Goal: Task Accomplishment & Management: Use online tool/utility

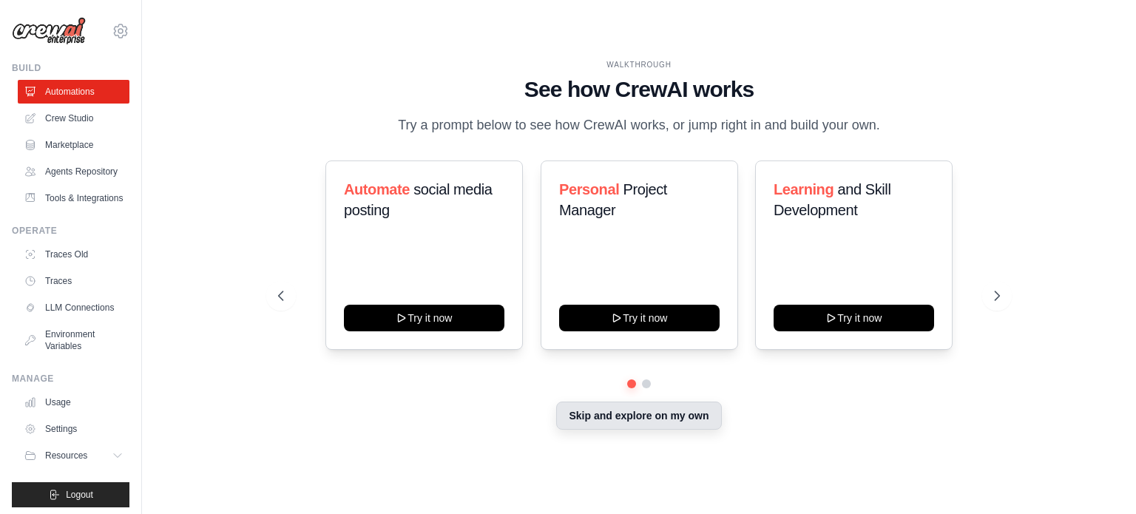
click at [693, 427] on button "Skip and explore on my own" at bounding box center [638, 415] width 165 height 28
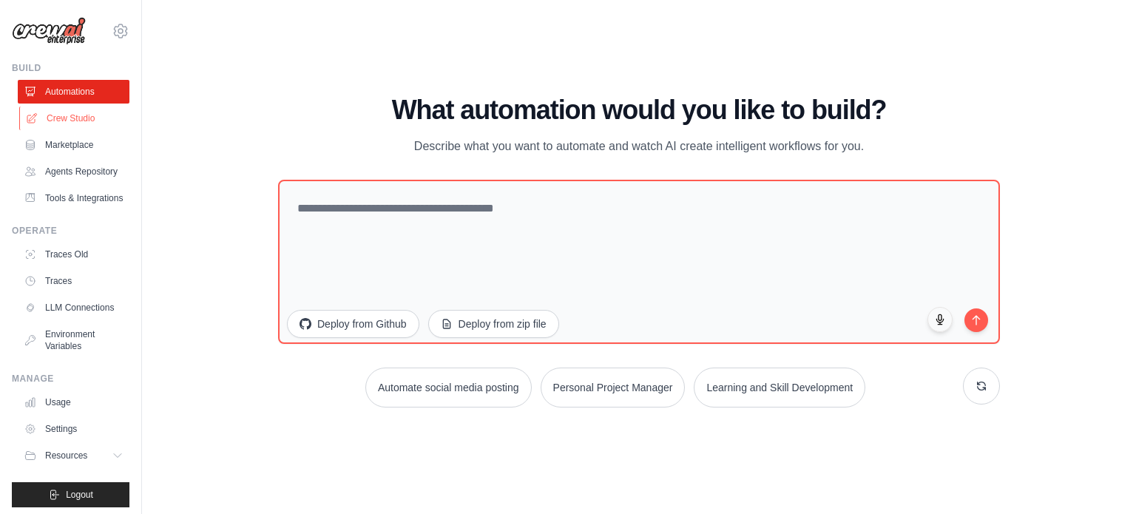
click at [83, 116] on link "Crew Studio" at bounding box center [75, 118] width 112 height 24
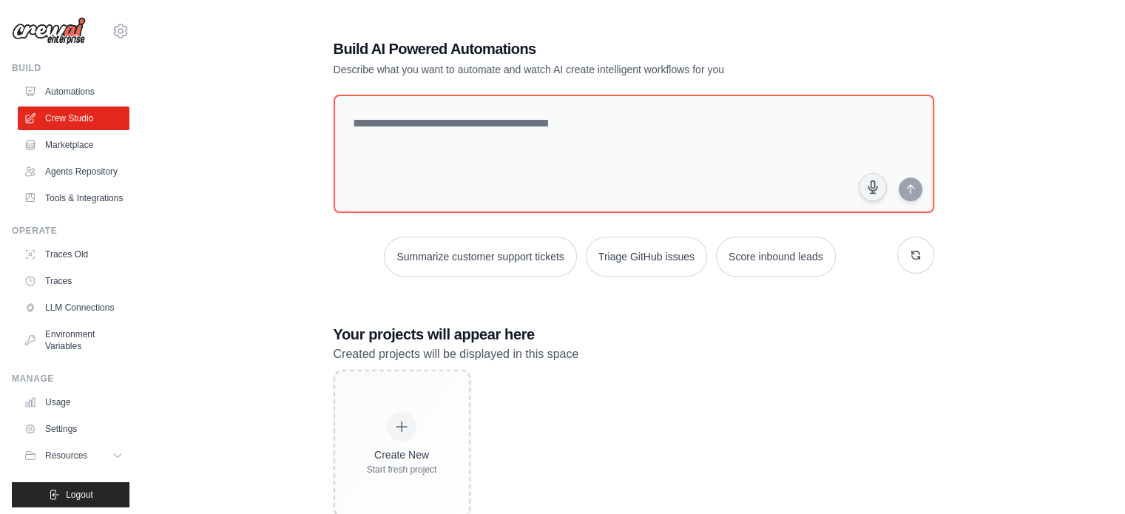
scroll to position [41, 0]
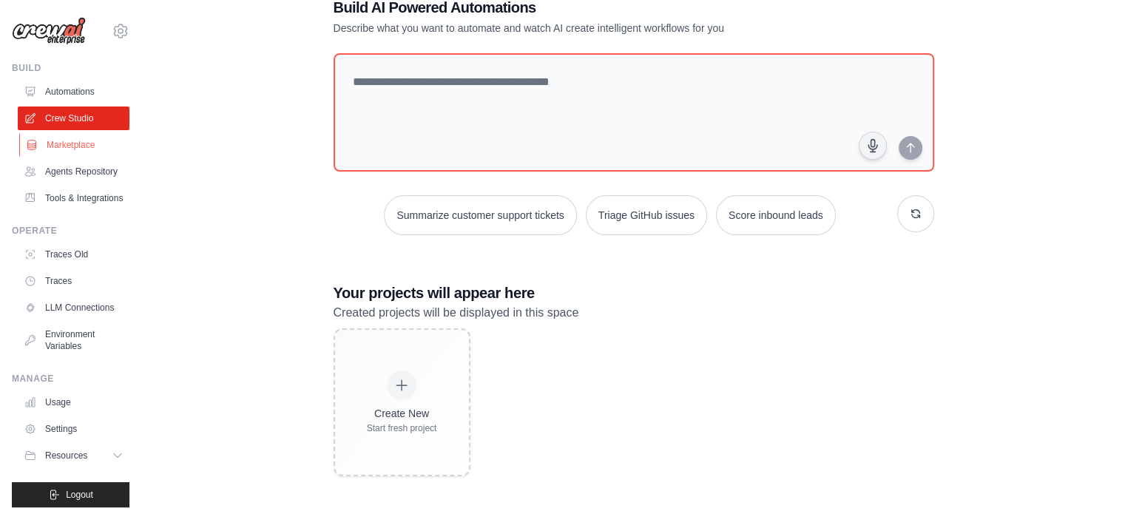
click at [80, 150] on link "Marketplace" at bounding box center [75, 145] width 112 height 24
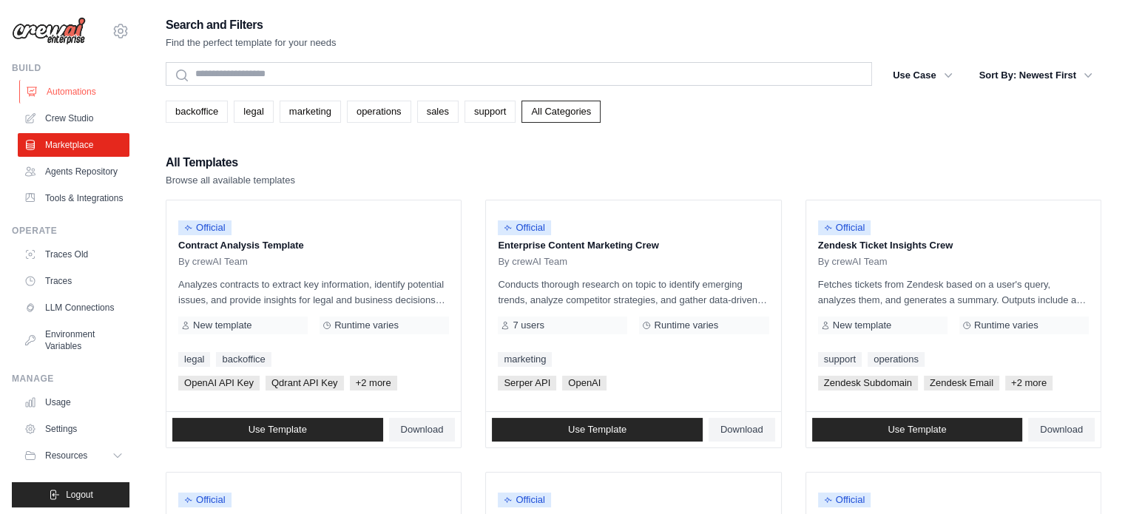
click at [77, 98] on link "Automations" at bounding box center [75, 92] width 112 height 24
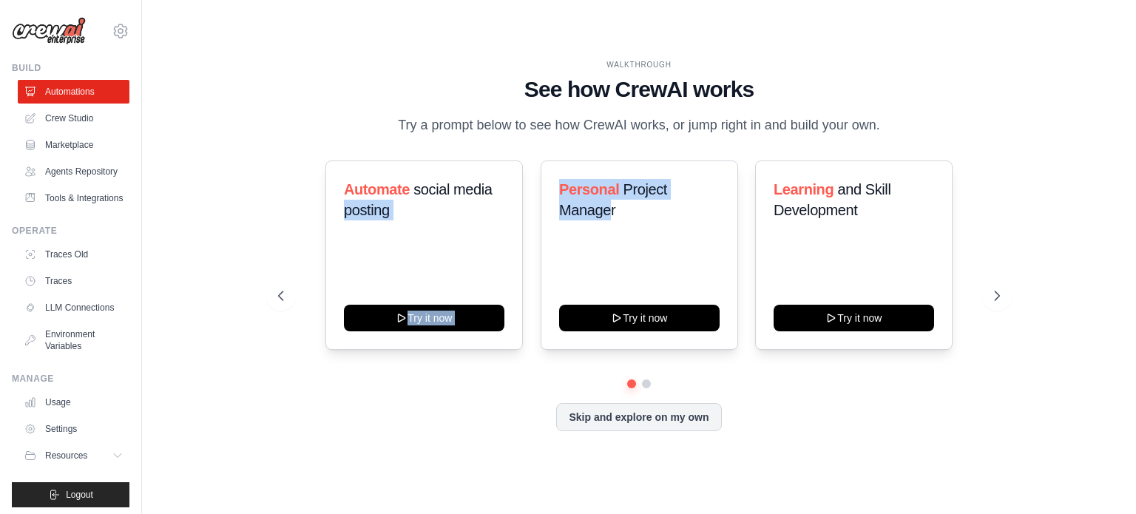
drag, startPoint x: 610, startPoint y: 211, endPoint x: 512, endPoint y: 140, distance: 121.7
click at [512, 140] on div "WALKTHROUGH See how [PERSON_NAME] works Try a prompt below to see how [PERSON_N…" at bounding box center [638, 256] width 757 height 395
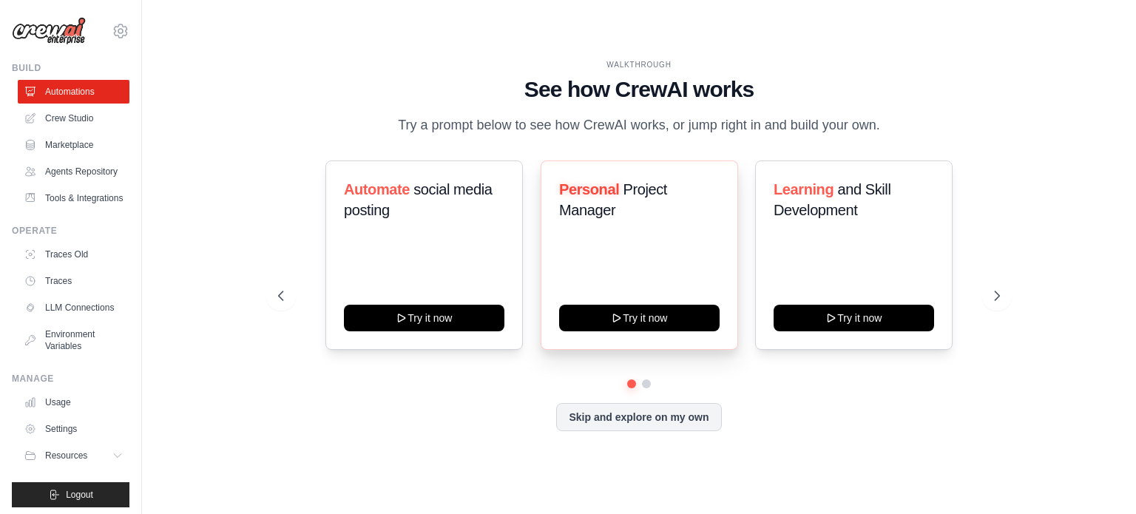
click at [695, 206] on h3 "Personal Project Manager" at bounding box center [639, 199] width 160 height 41
click at [994, 305] on button at bounding box center [997, 296] width 30 height 30
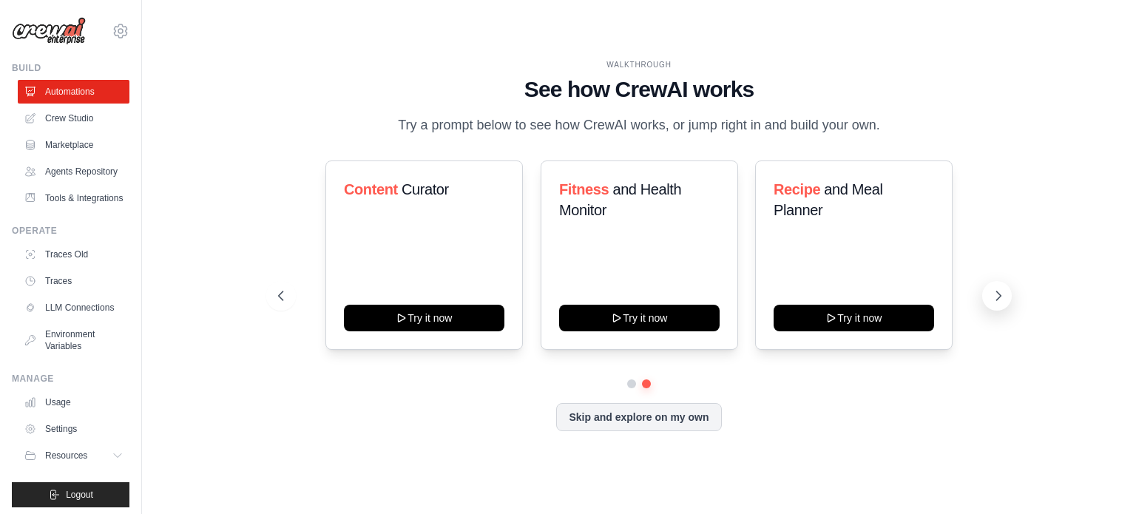
click at [994, 305] on button at bounding box center [997, 296] width 30 height 30
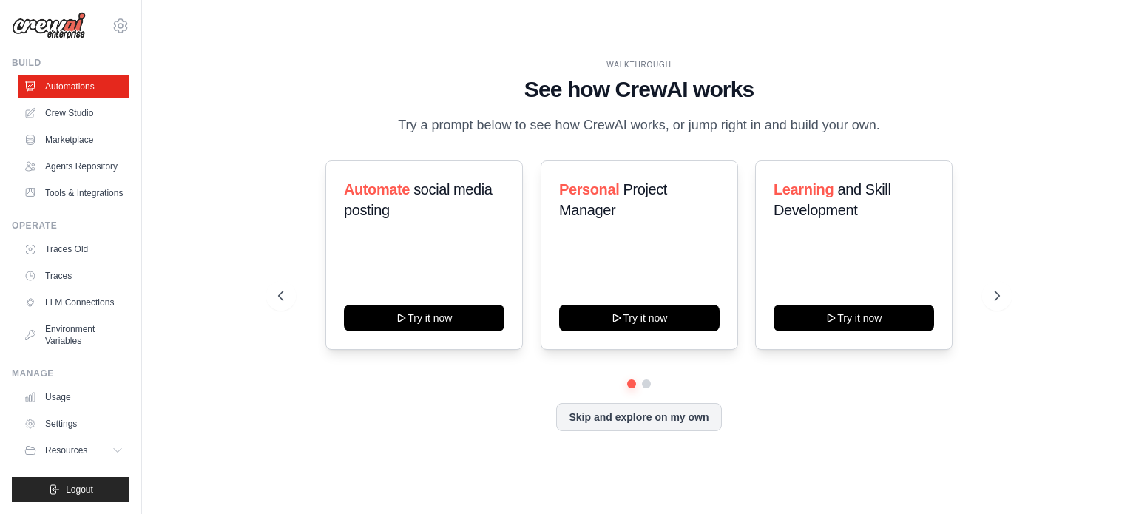
scroll to position [40, 0]
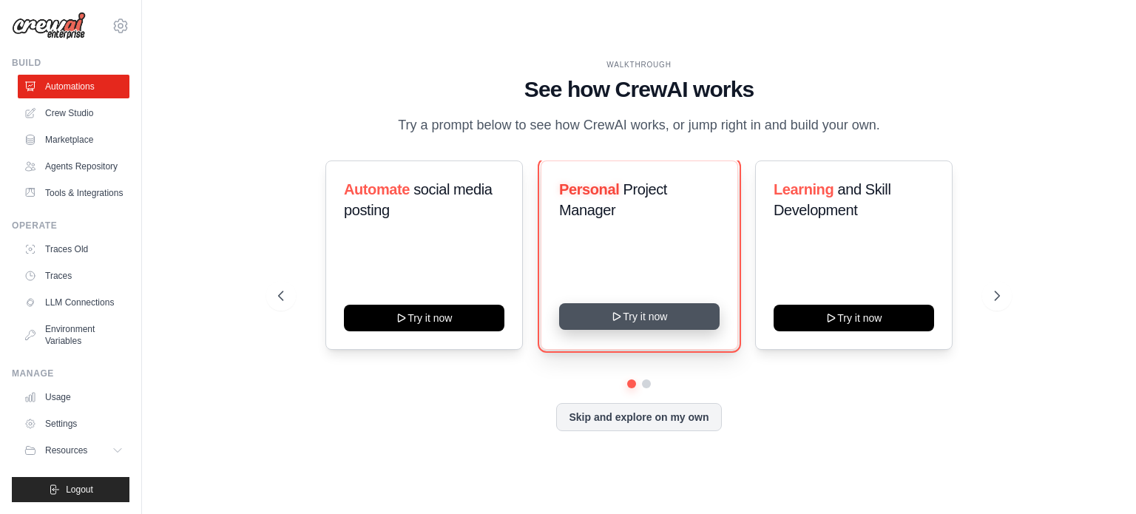
click at [637, 318] on button "Try it now" at bounding box center [639, 316] width 160 height 27
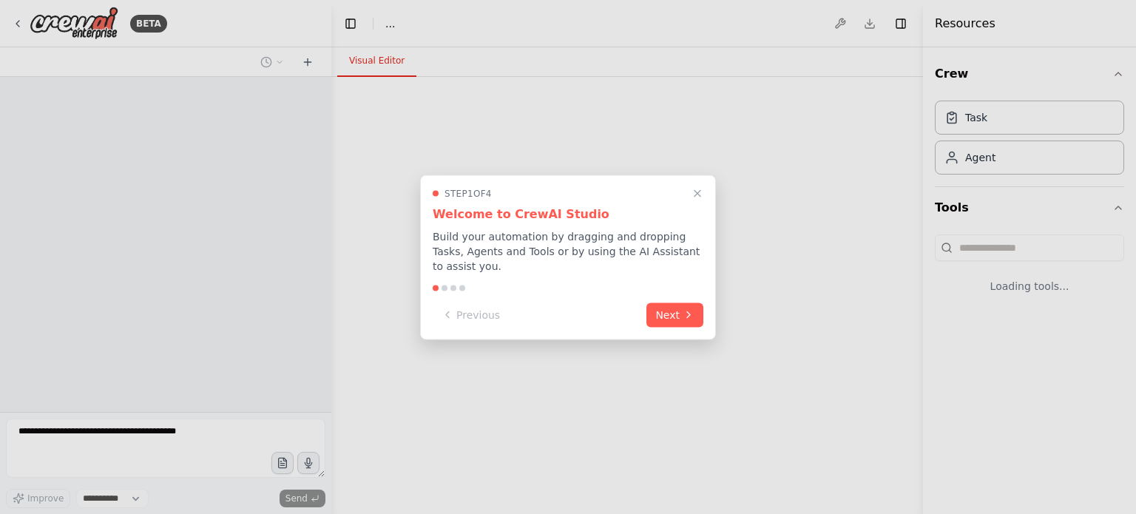
select select "****"
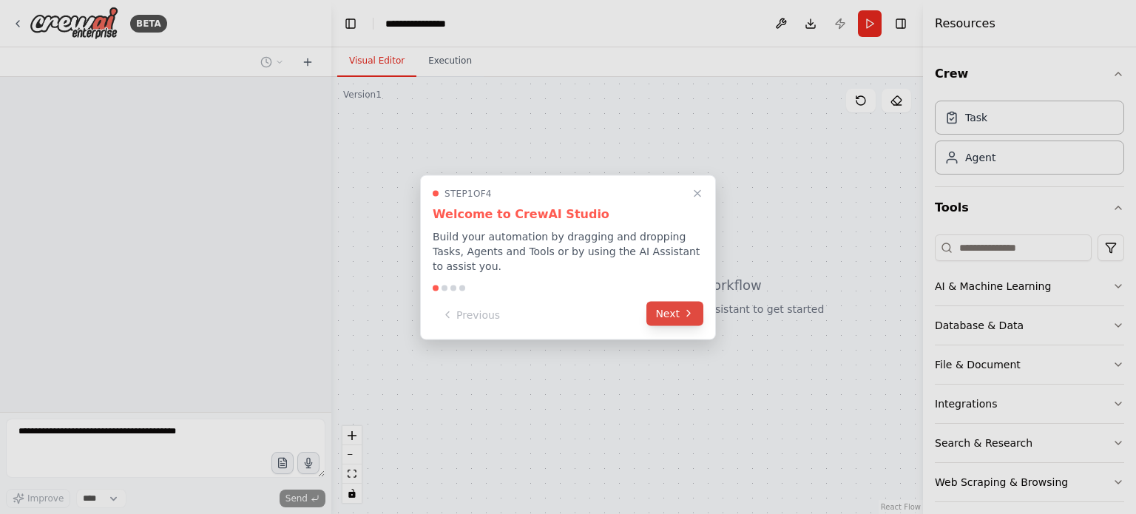
click at [682, 310] on button "Next" at bounding box center [674, 313] width 57 height 24
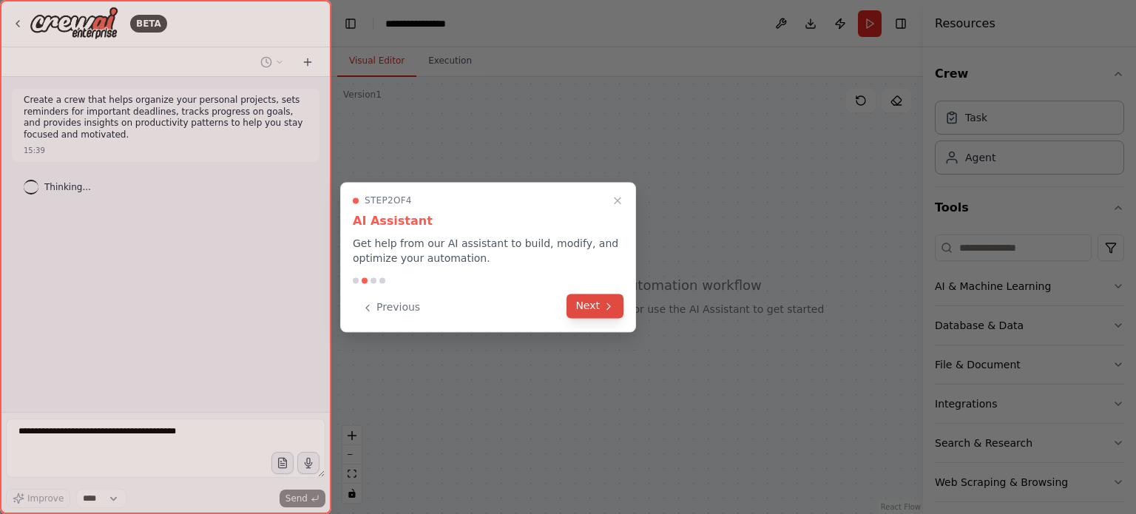
click at [600, 303] on button "Next" at bounding box center [594, 306] width 57 height 24
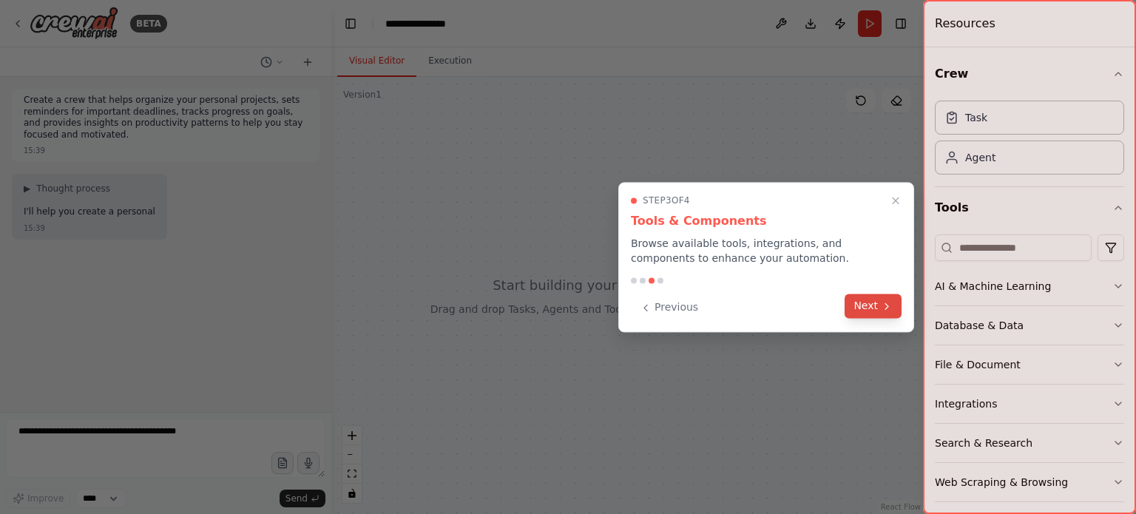
click at [855, 305] on button "Next" at bounding box center [872, 306] width 57 height 24
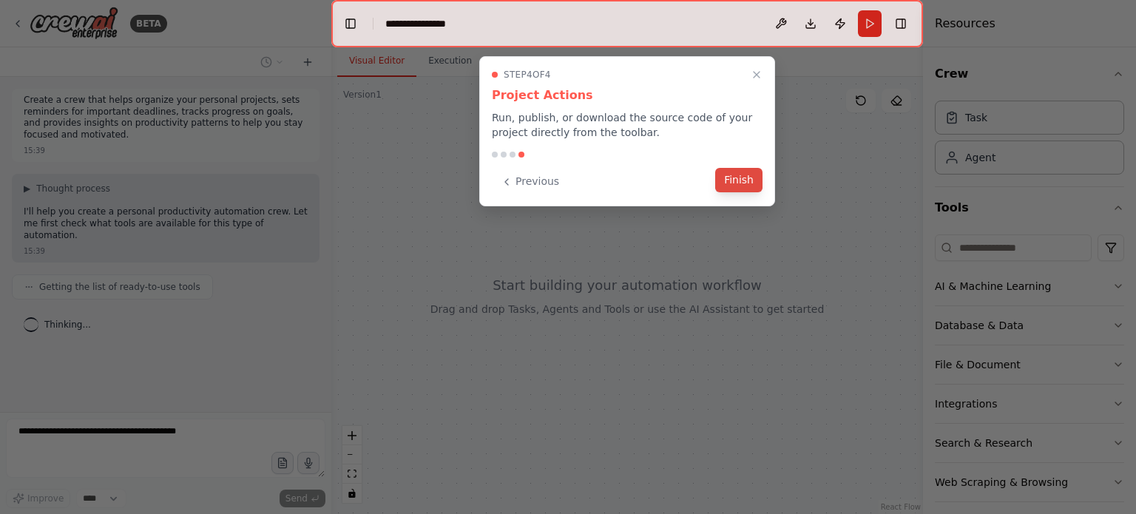
click at [734, 168] on button "Finish" at bounding box center [738, 180] width 47 height 24
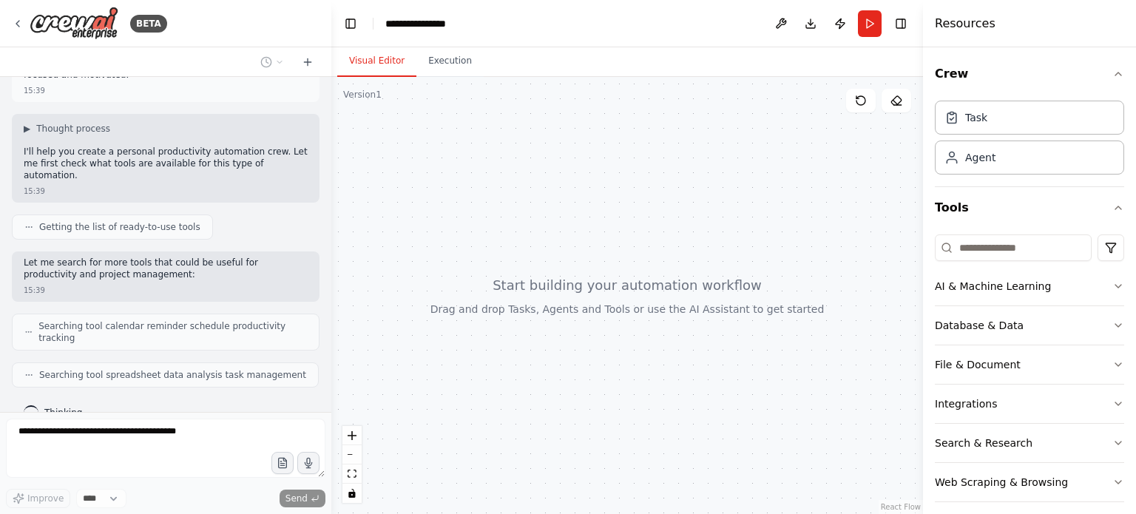
scroll to position [97, 0]
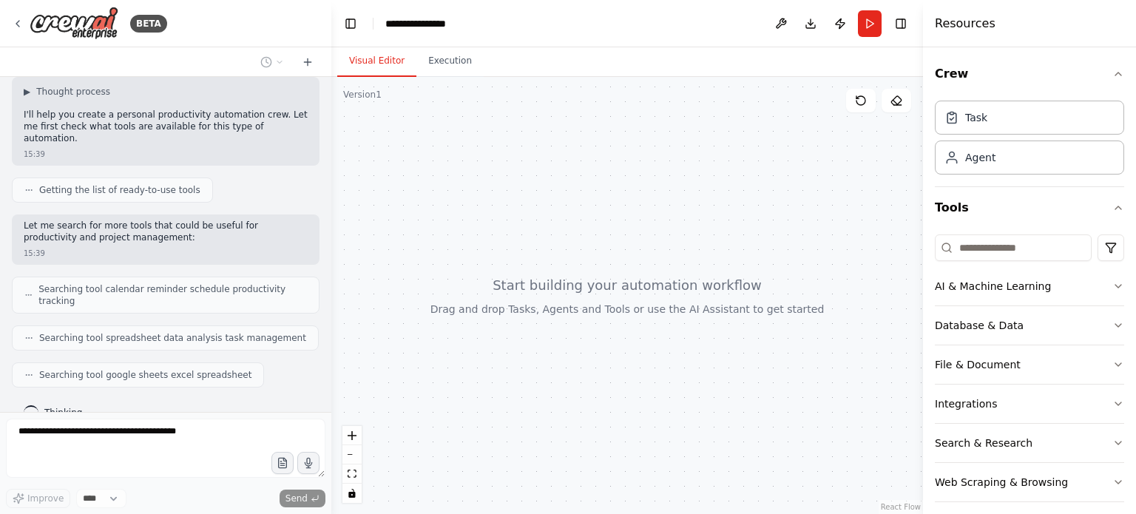
drag, startPoint x: 568, startPoint y: 288, endPoint x: 515, endPoint y: 188, distance: 113.8
click at [515, 188] on div at bounding box center [626, 295] width 591 height 437
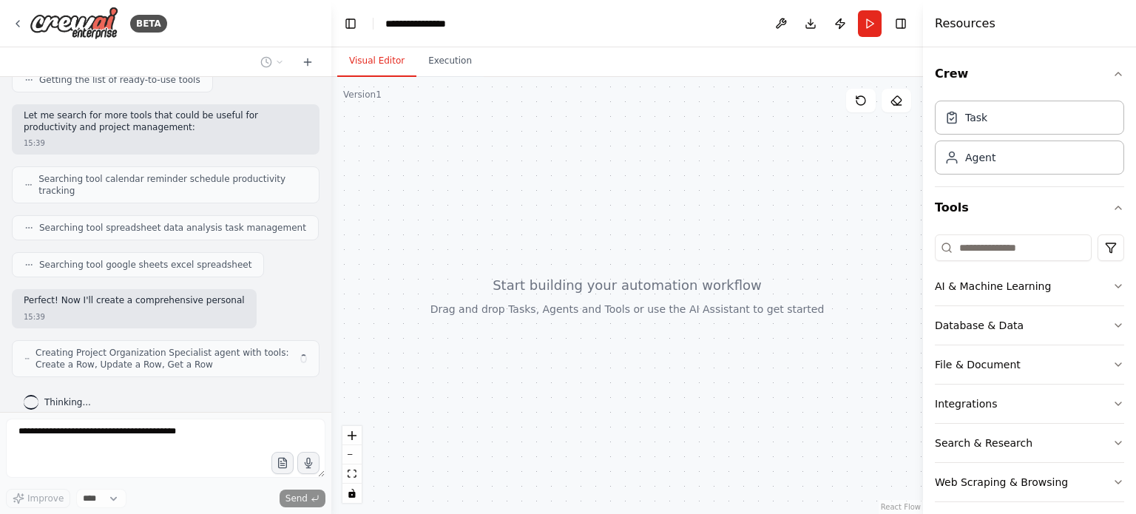
scroll to position [207, 0]
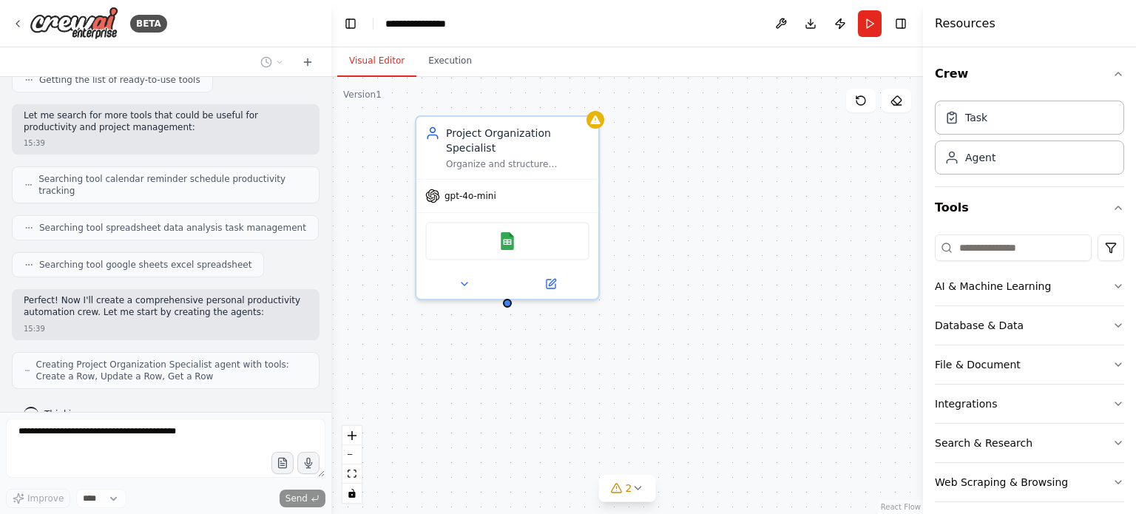
drag, startPoint x: 683, startPoint y: 267, endPoint x: 746, endPoint y: 332, distance: 90.5
click at [746, 332] on div "Project Organization Specialist Organize and structure personal projects by cre…" at bounding box center [626, 295] width 591 height 437
click at [1000, 396] on button "Integrations" at bounding box center [1029, 403] width 189 height 38
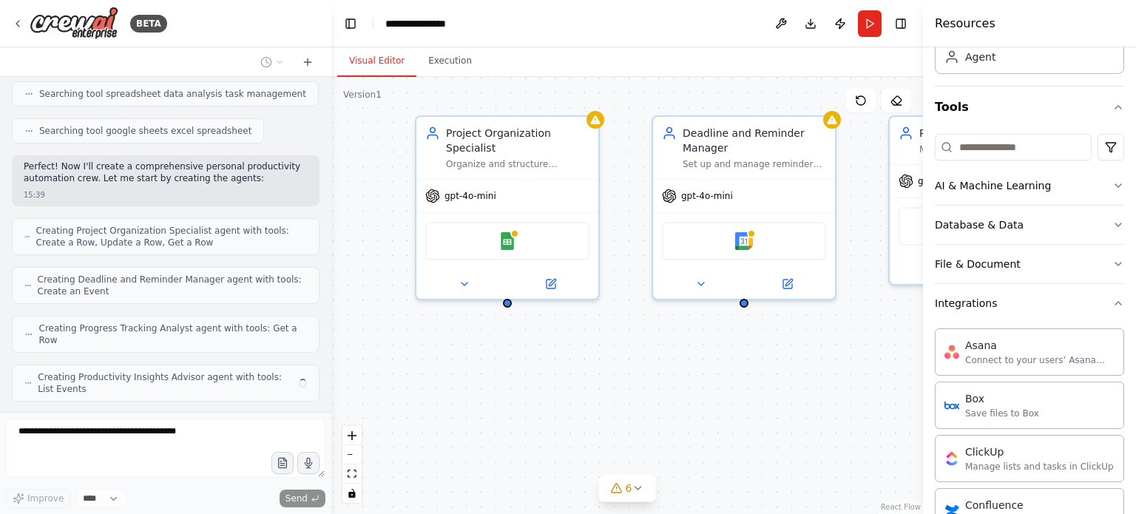
scroll to position [77, 0]
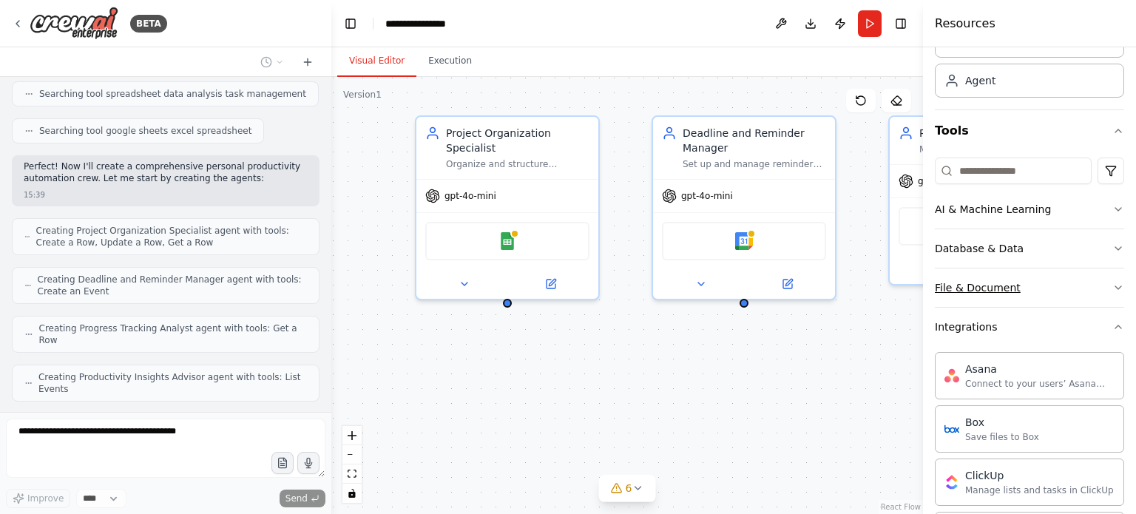
click at [1028, 279] on button "File & Document" at bounding box center [1029, 287] width 189 height 38
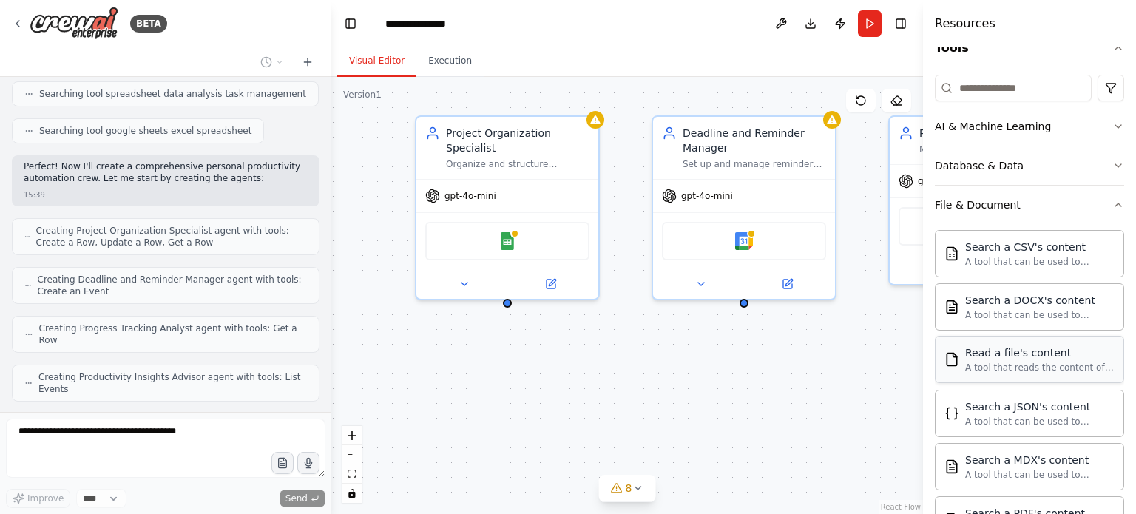
scroll to position [3, 0]
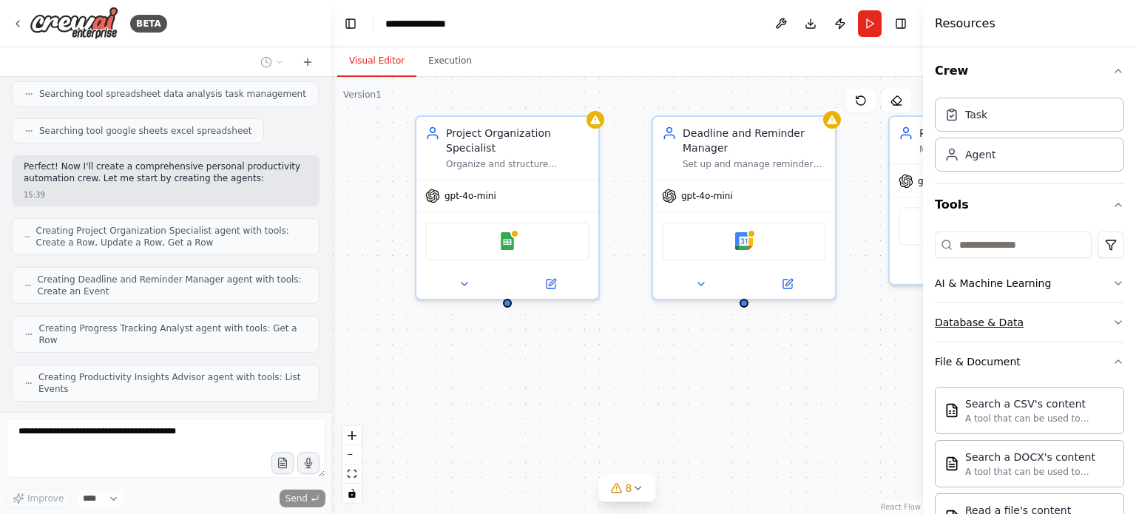
click at [1028, 319] on button "Database & Data" at bounding box center [1029, 322] width 189 height 38
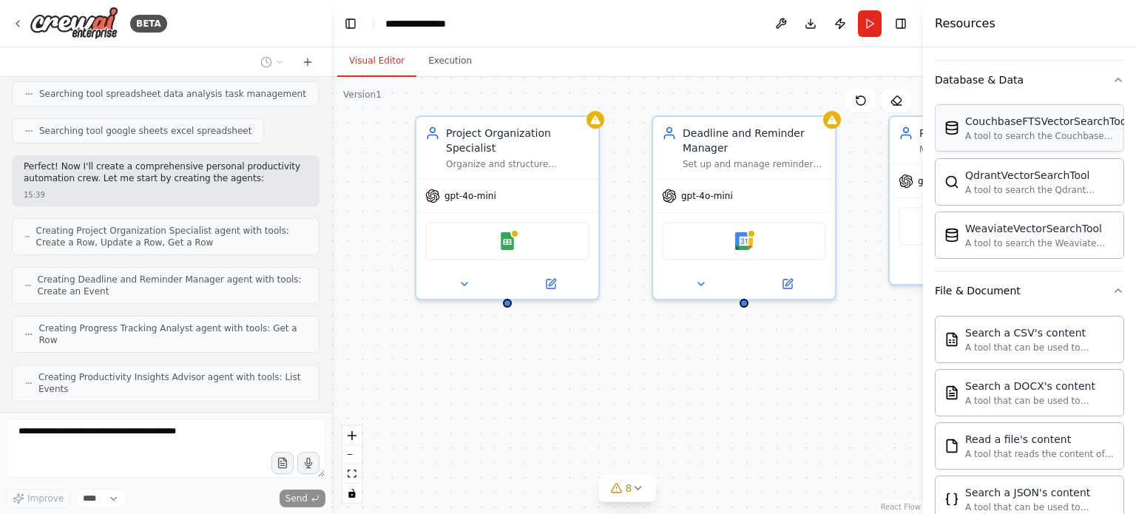
scroll to position [225, 0]
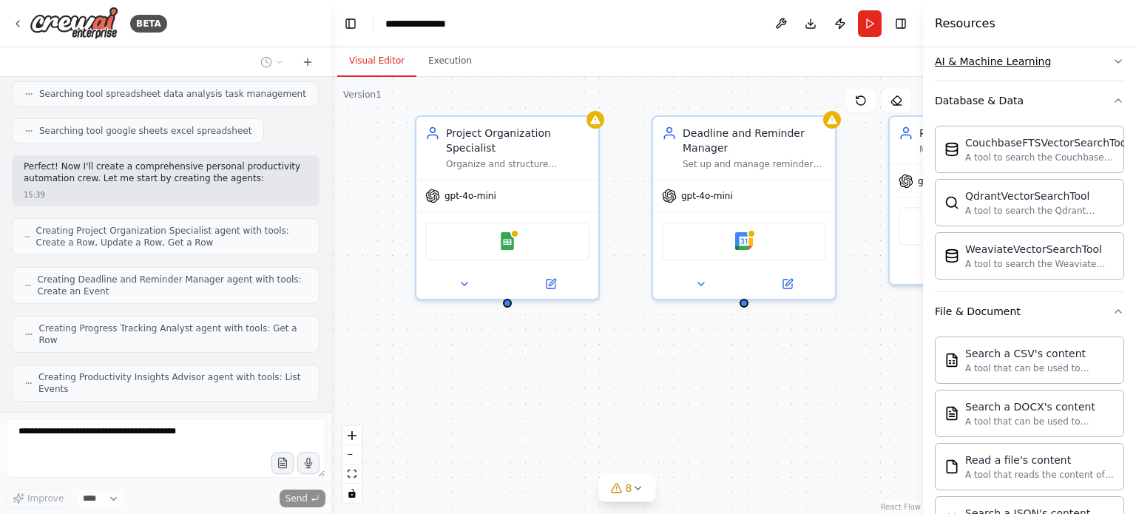
click at [1051, 69] on button "AI & Machine Learning" at bounding box center [1029, 61] width 189 height 38
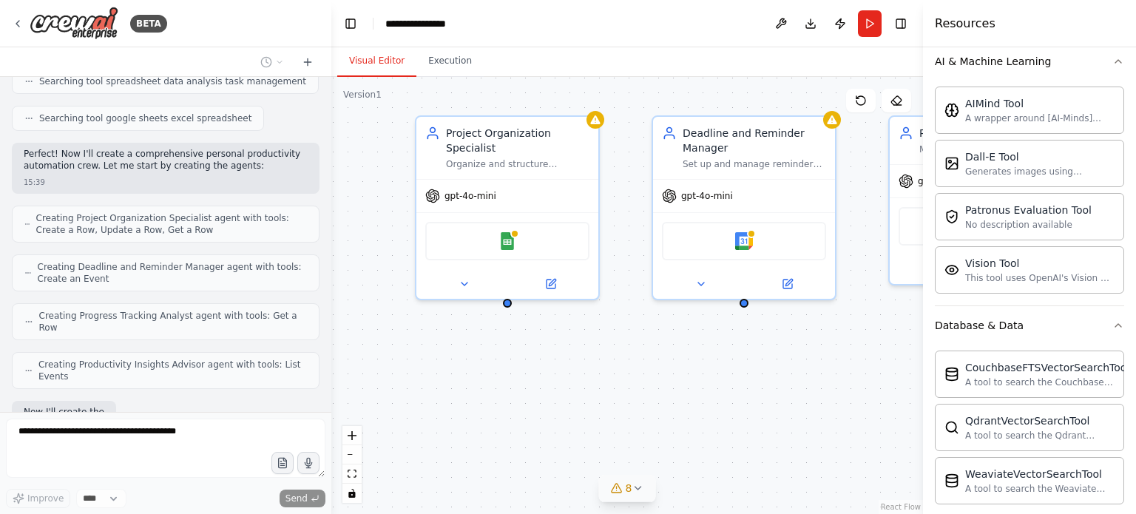
scroll to position [429, 0]
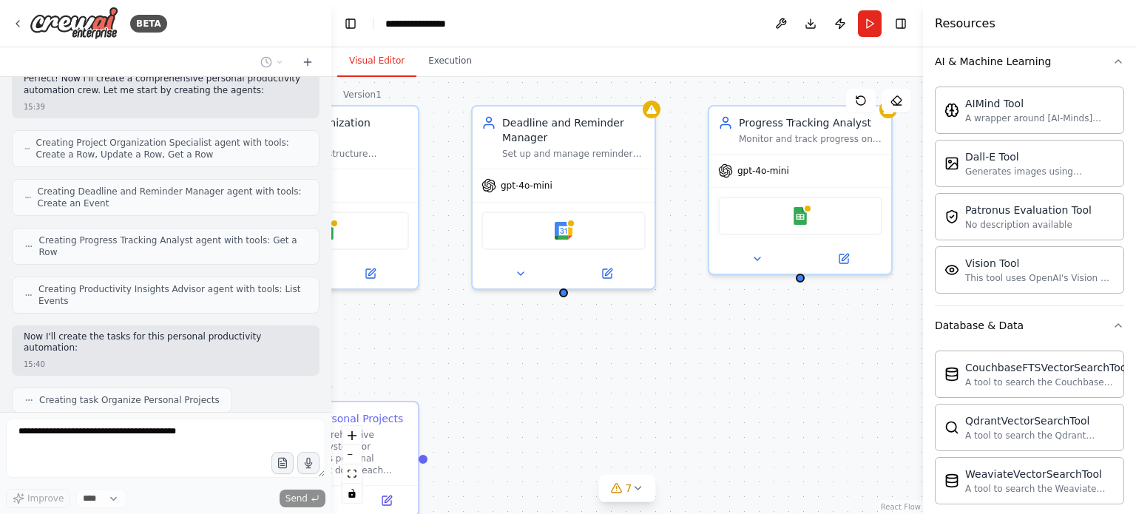
drag, startPoint x: 745, startPoint y: 423, endPoint x: 559, endPoint y: 407, distance: 187.0
click at [563, 410] on div ".deletable-edge-delete-btn { width: 20px; height: 20px; border: 0px solid #ffff…" at bounding box center [626, 295] width 591 height 437
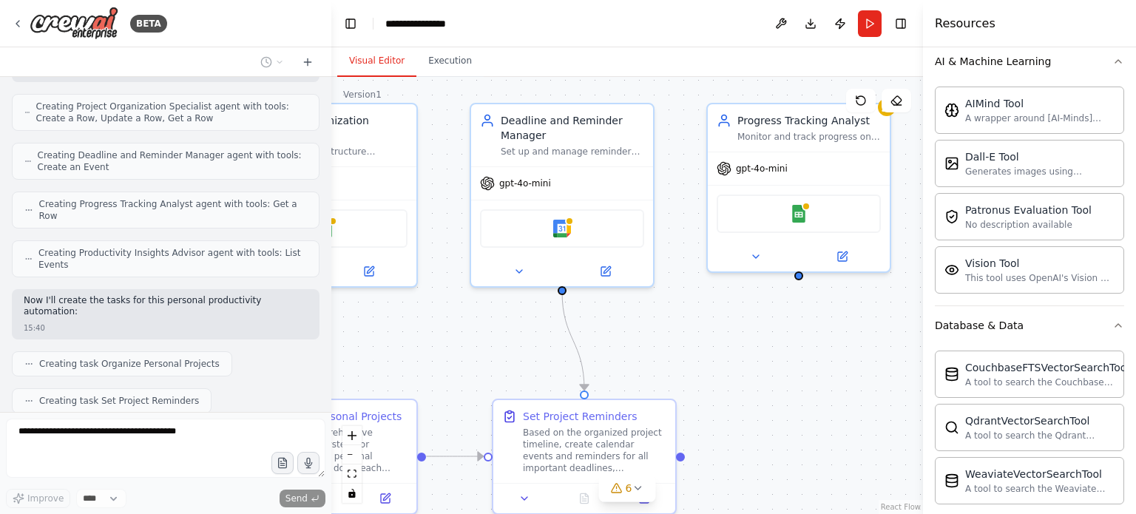
scroll to position [502, 0]
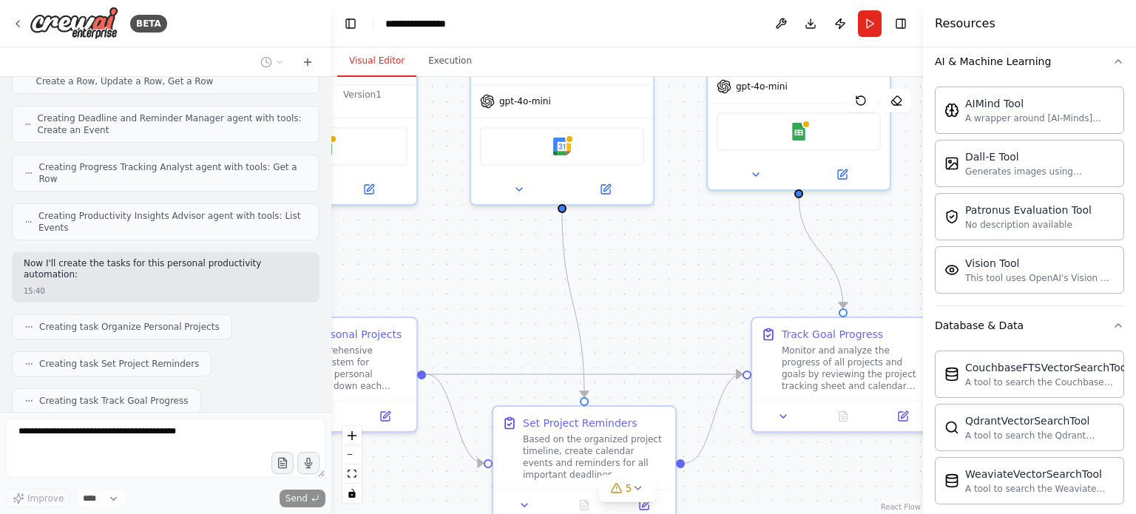
drag, startPoint x: 454, startPoint y: 360, endPoint x: 454, endPoint y: 278, distance: 82.1
click at [454, 278] on div ".deletable-edge-delete-btn { width: 20px; height: 20px; border: 0px solid #ffff…" at bounding box center [626, 295] width 591 height 437
